Goal: Transaction & Acquisition: Obtain resource

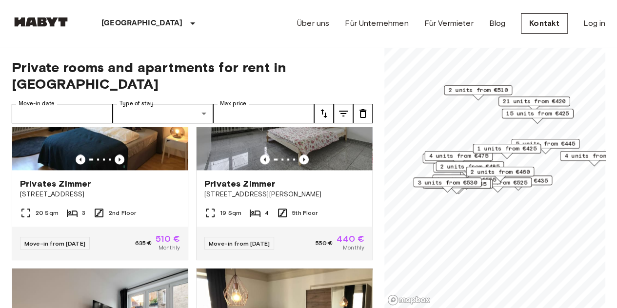
scroll to position [749, 0]
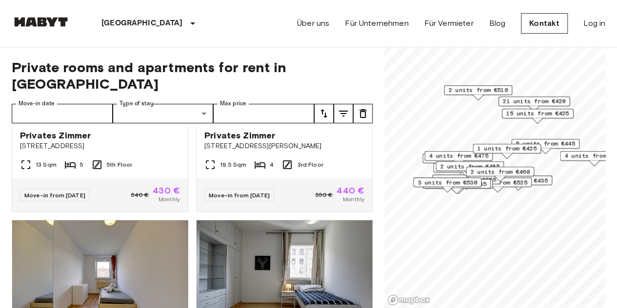
scroll to position [1642, 0]
